Goal: Task Accomplishment & Management: Complete application form

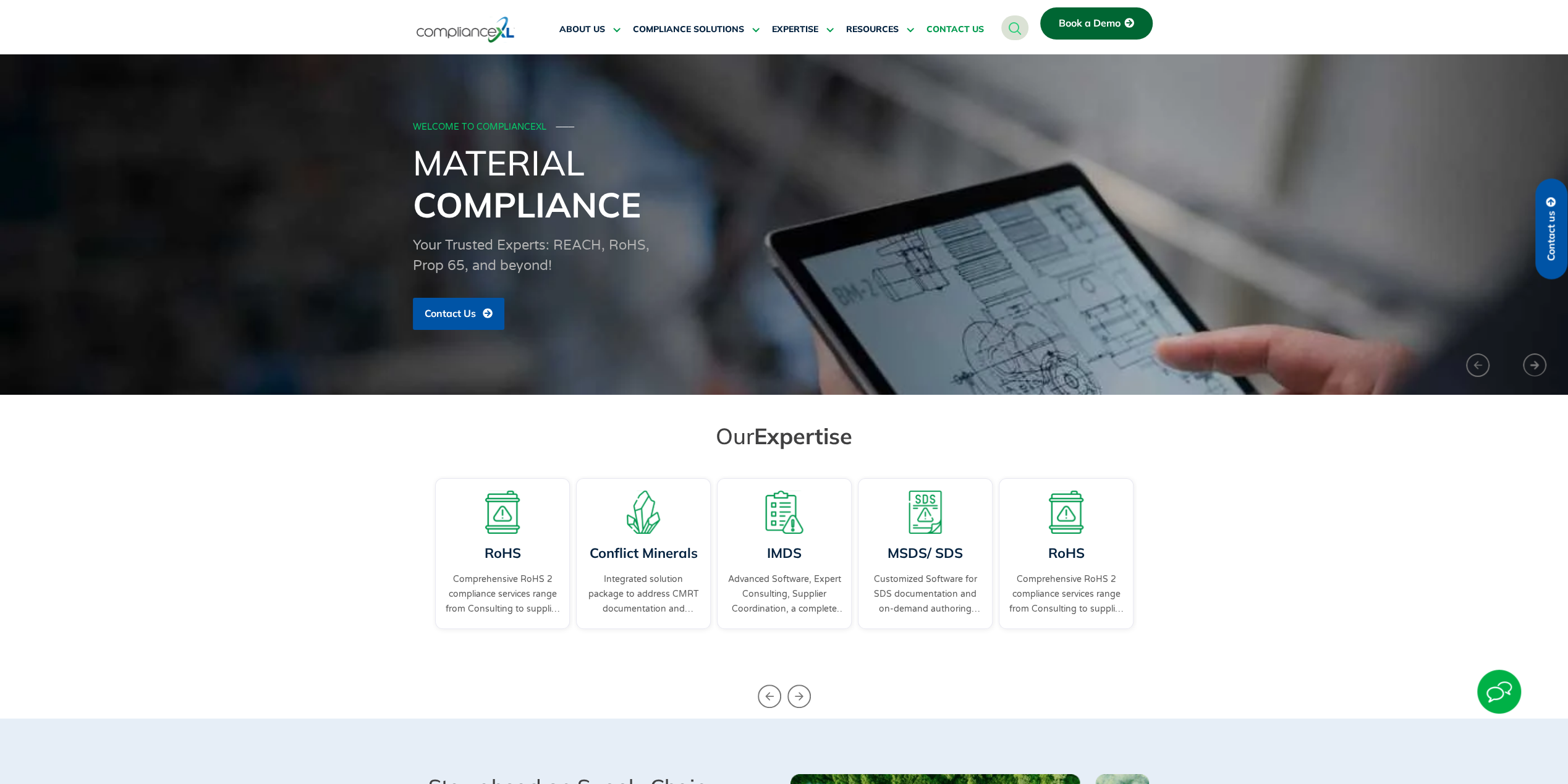
click at [961, 27] on span "CONTACT US" at bounding box center [955, 30] width 57 height 11
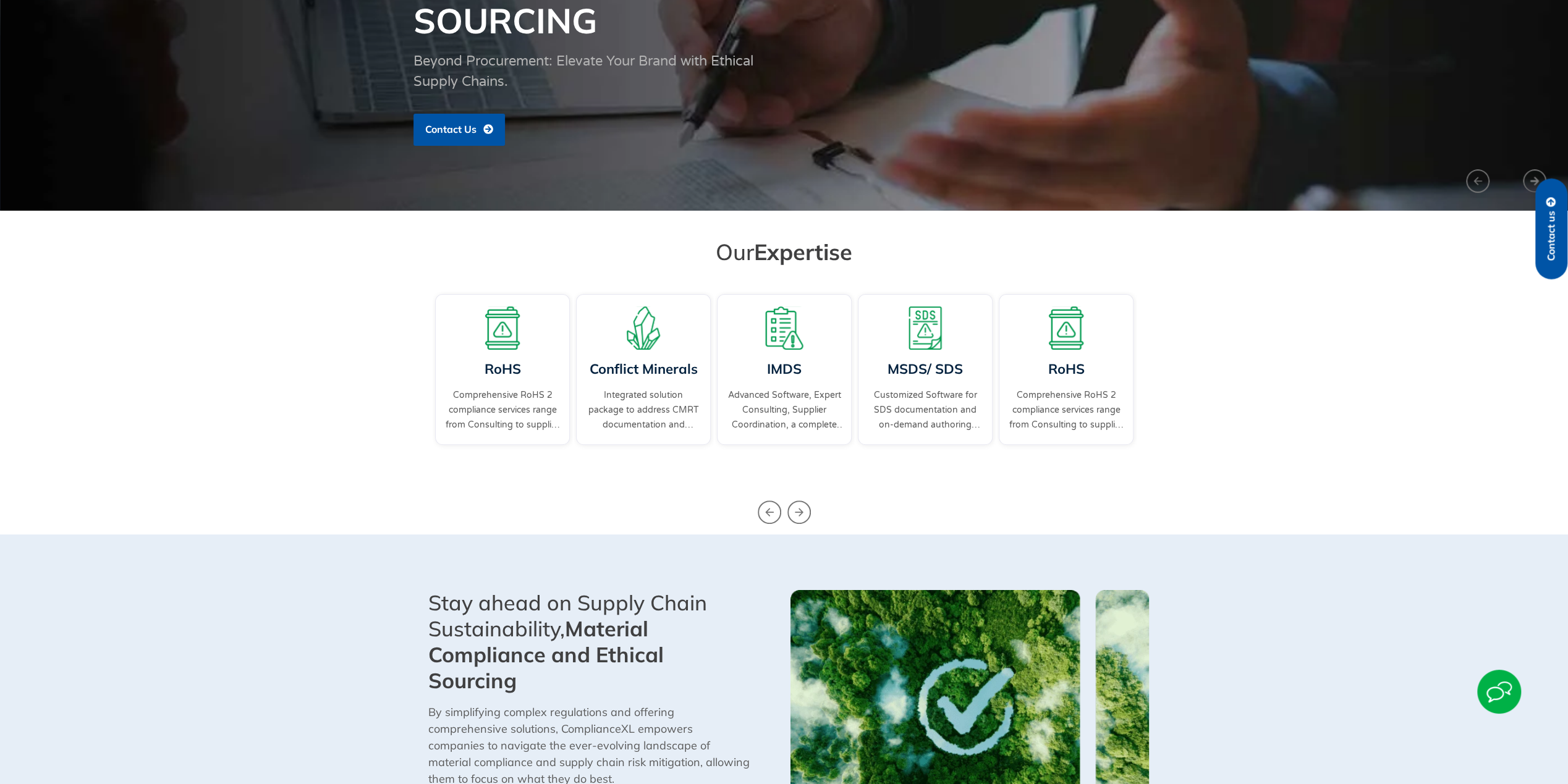
scroll to position [124, 0]
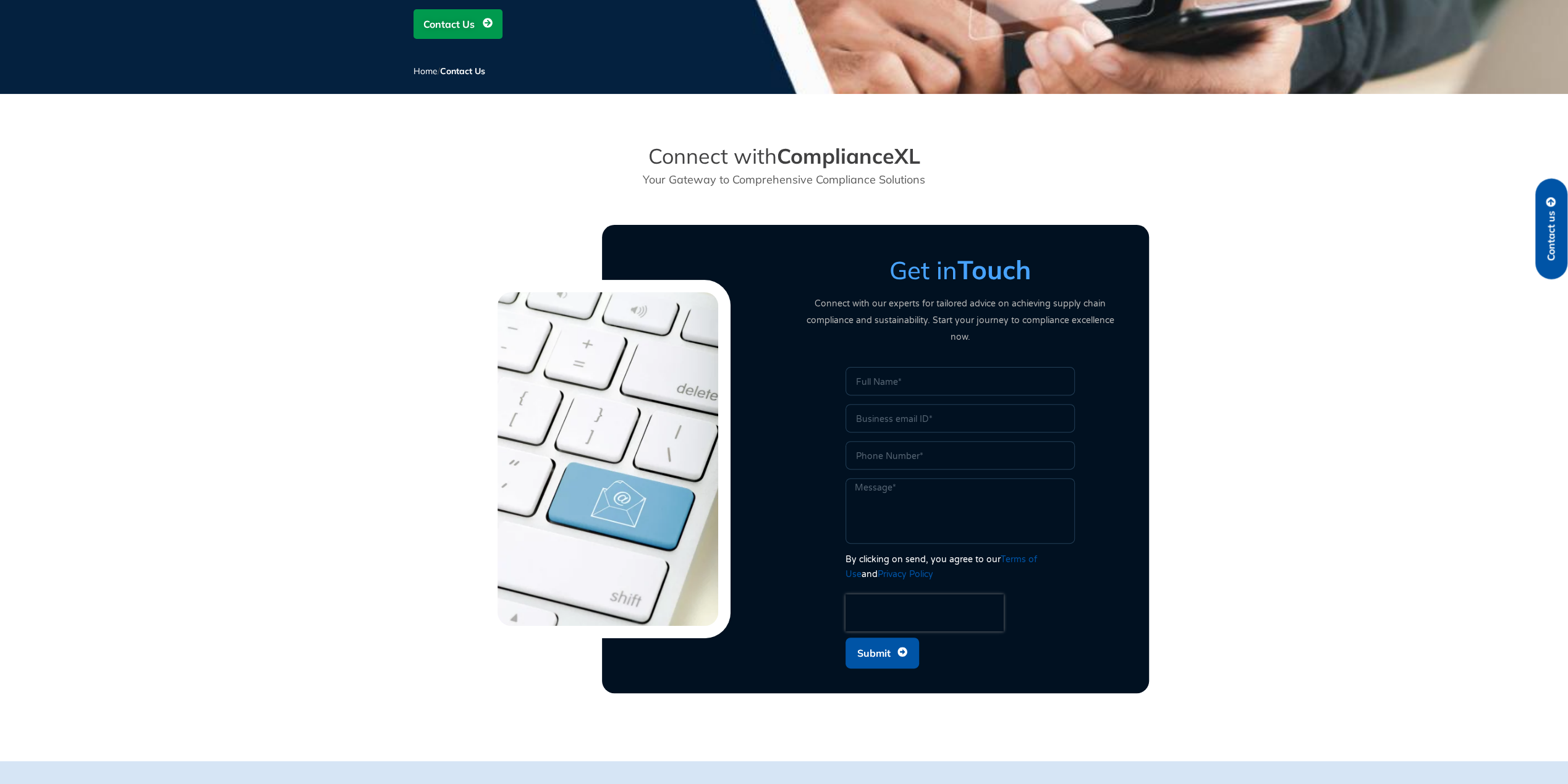
scroll to position [309, 0]
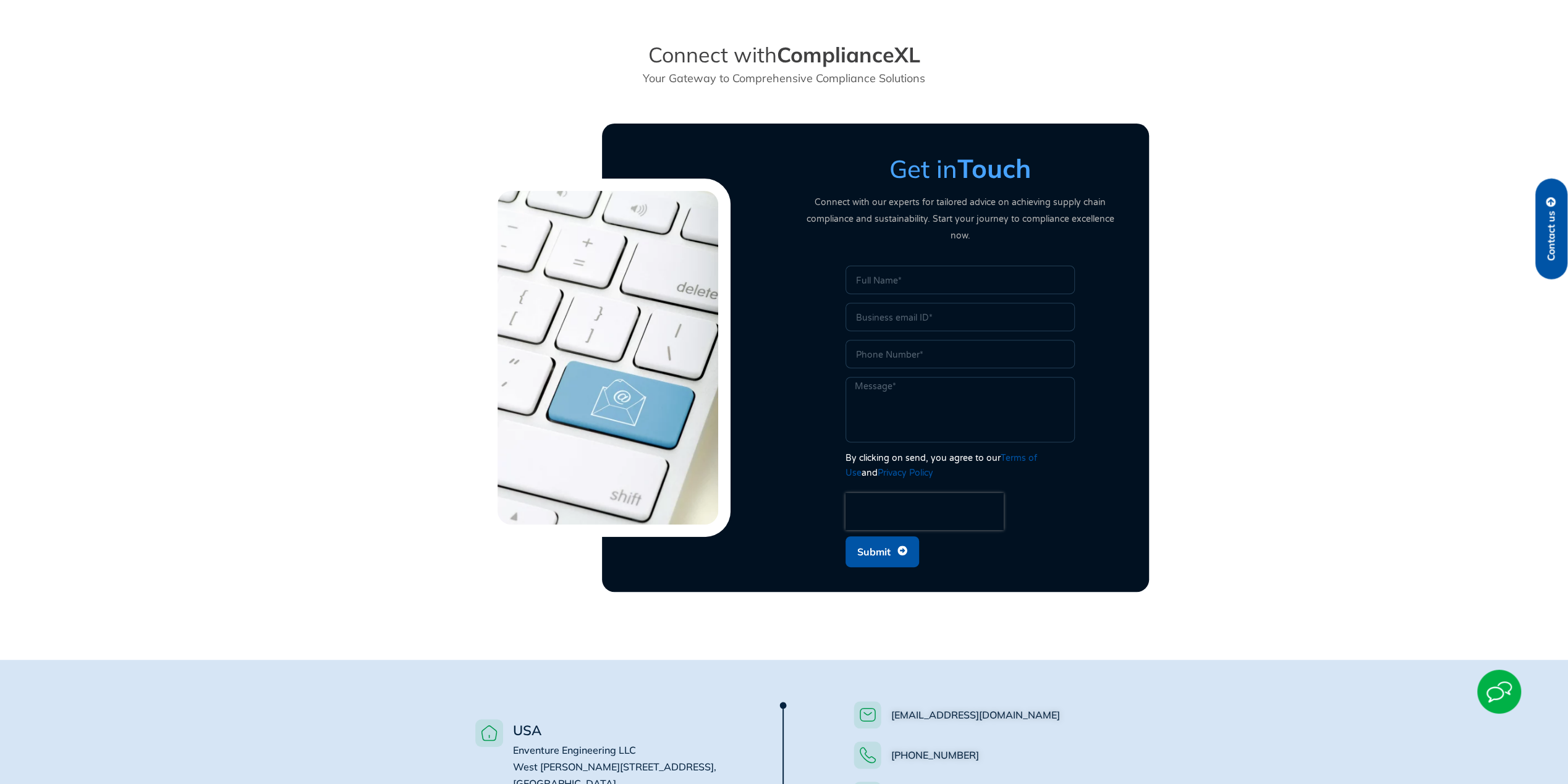
click at [907, 274] on input "Name" at bounding box center [960, 280] width 229 height 29
type input "Fulfil Solutions"
type input "william.richards@fulfil.com"
type input "6178945253"
click at [822, 289] on div "Name Fulfil Solutions Email william.richards@fulfil.com Phone 6178945253 Messag…" at bounding box center [960, 420] width 328 height 308
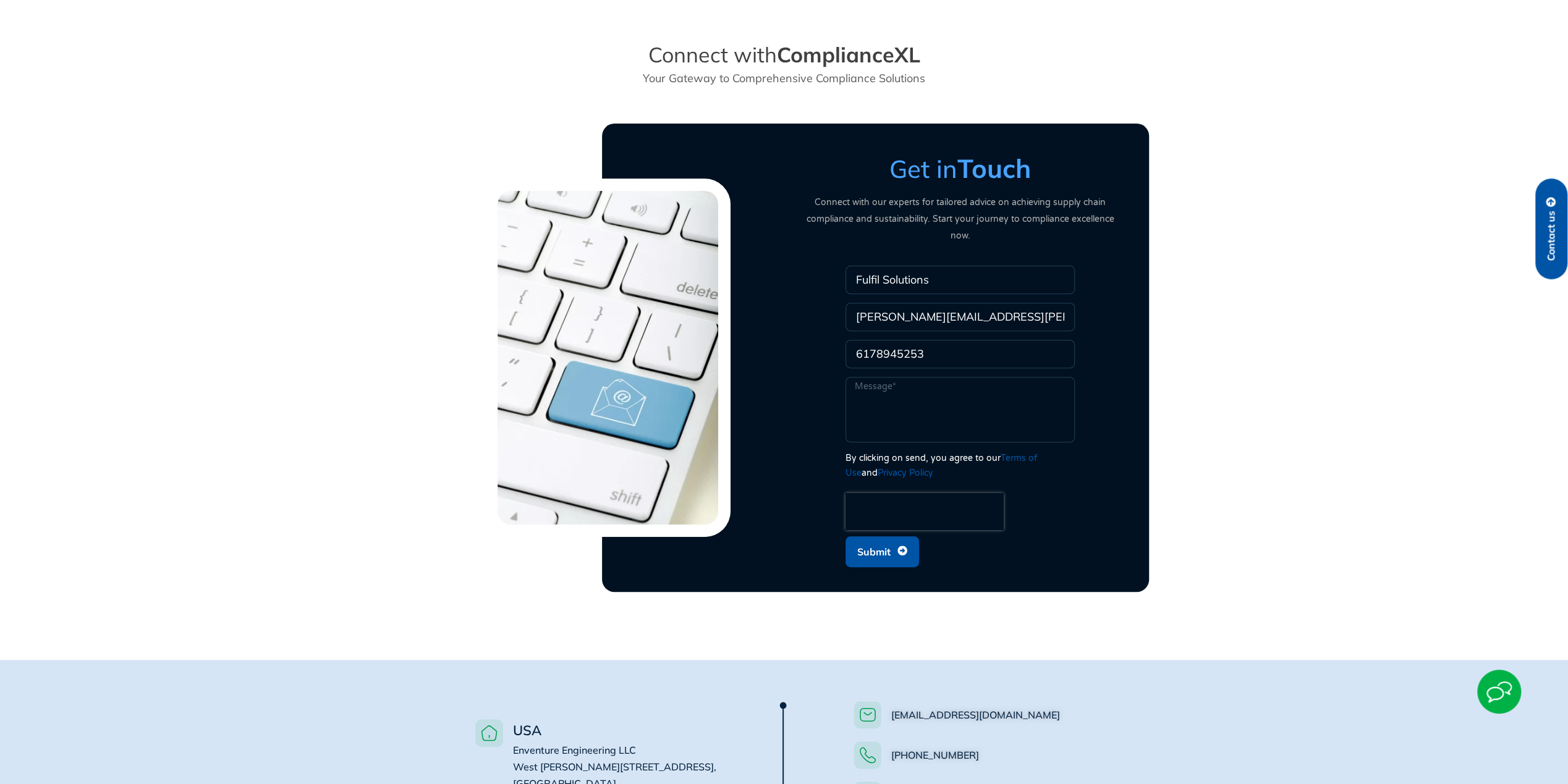
click at [913, 378] on textarea "Message" at bounding box center [960, 410] width 229 height 66
type textarea "Hello, I am looking to get an on the costs for Compliance XL helping my company…"
click at [883, 540] on span "Submit" at bounding box center [874, 552] width 34 height 24
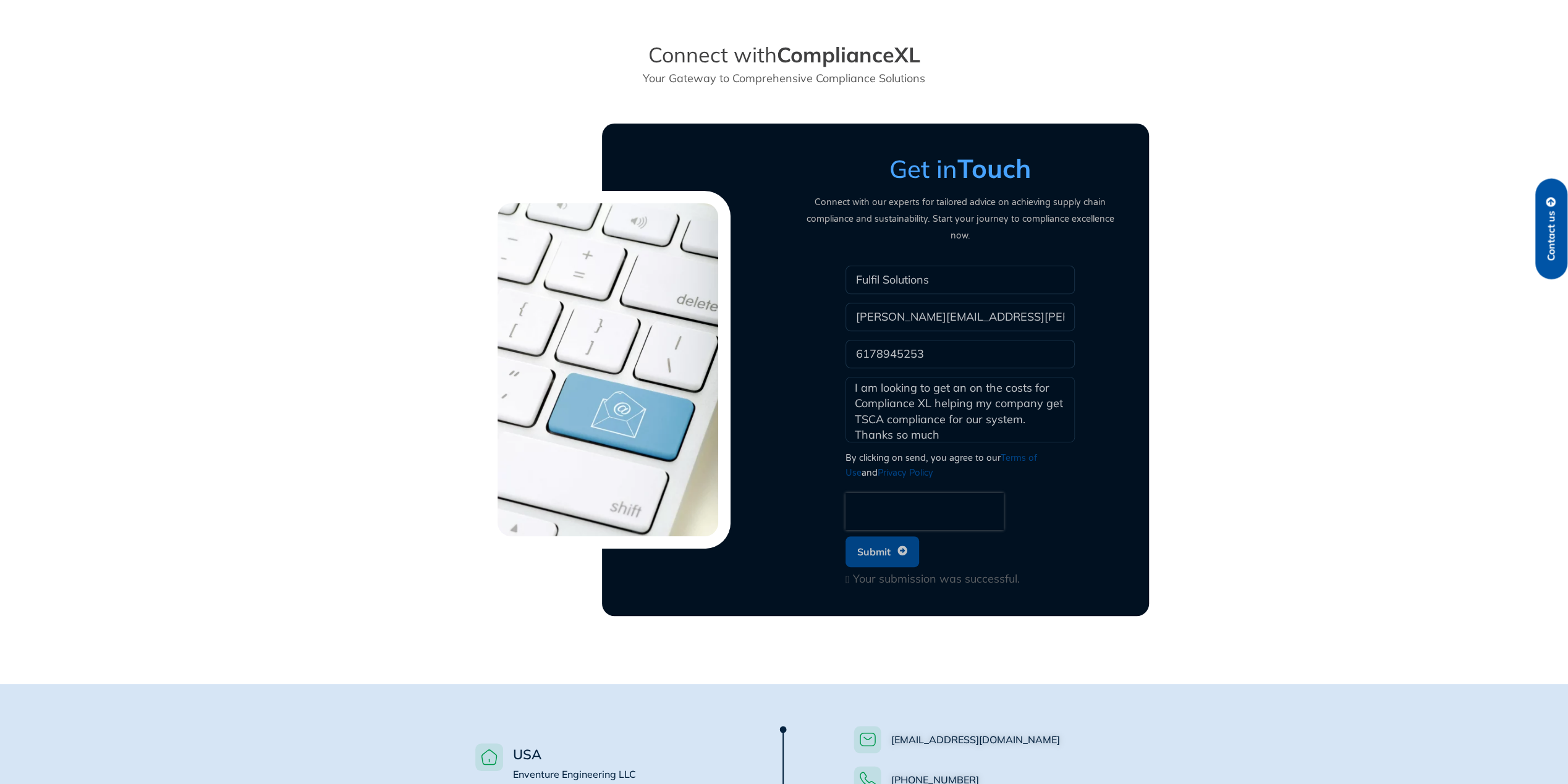
scroll to position [0, 0]
